Goal: Find contact information: Find contact information

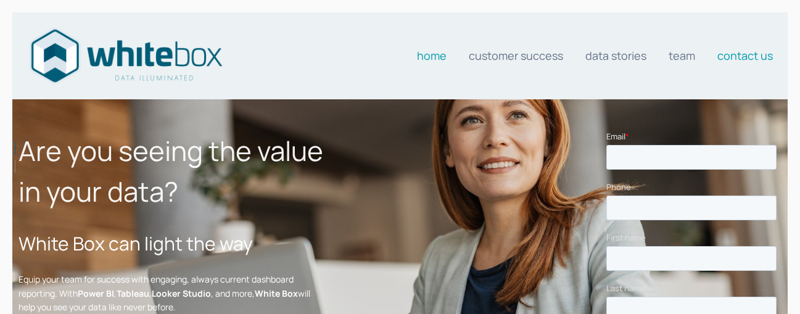
click at [764, 60] on link "Contact us" at bounding box center [745, 55] width 56 height 25
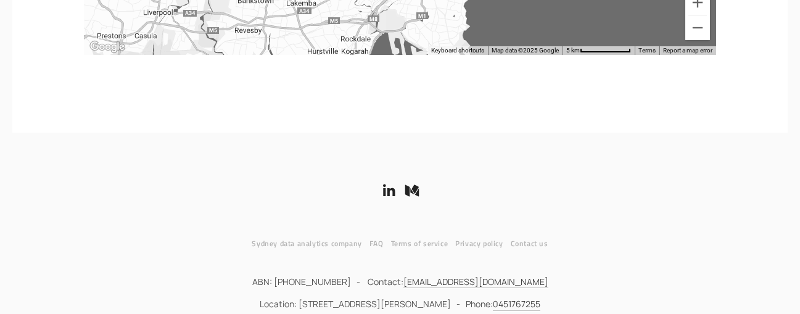
scroll to position [790, 0]
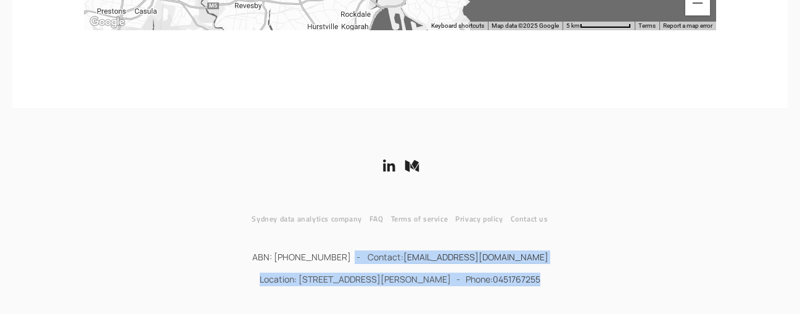
drag, startPoint x: 567, startPoint y: 273, endPoint x: 353, endPoint y: 251, distance: 215.7
click at [356, 249] on div "ABN: 64622954054 - Contact: team@whiteboxanalytics.com.au Location: 5 Martin Pl…" at bounding box center [400, 262] width 763 height 49
copy div "Contact: team@whiteboxanalytics.com.au Location: 5 Martin Place, Sydney NSW 200…"
